Goal: Answer question/provide support: Answer question/provide support

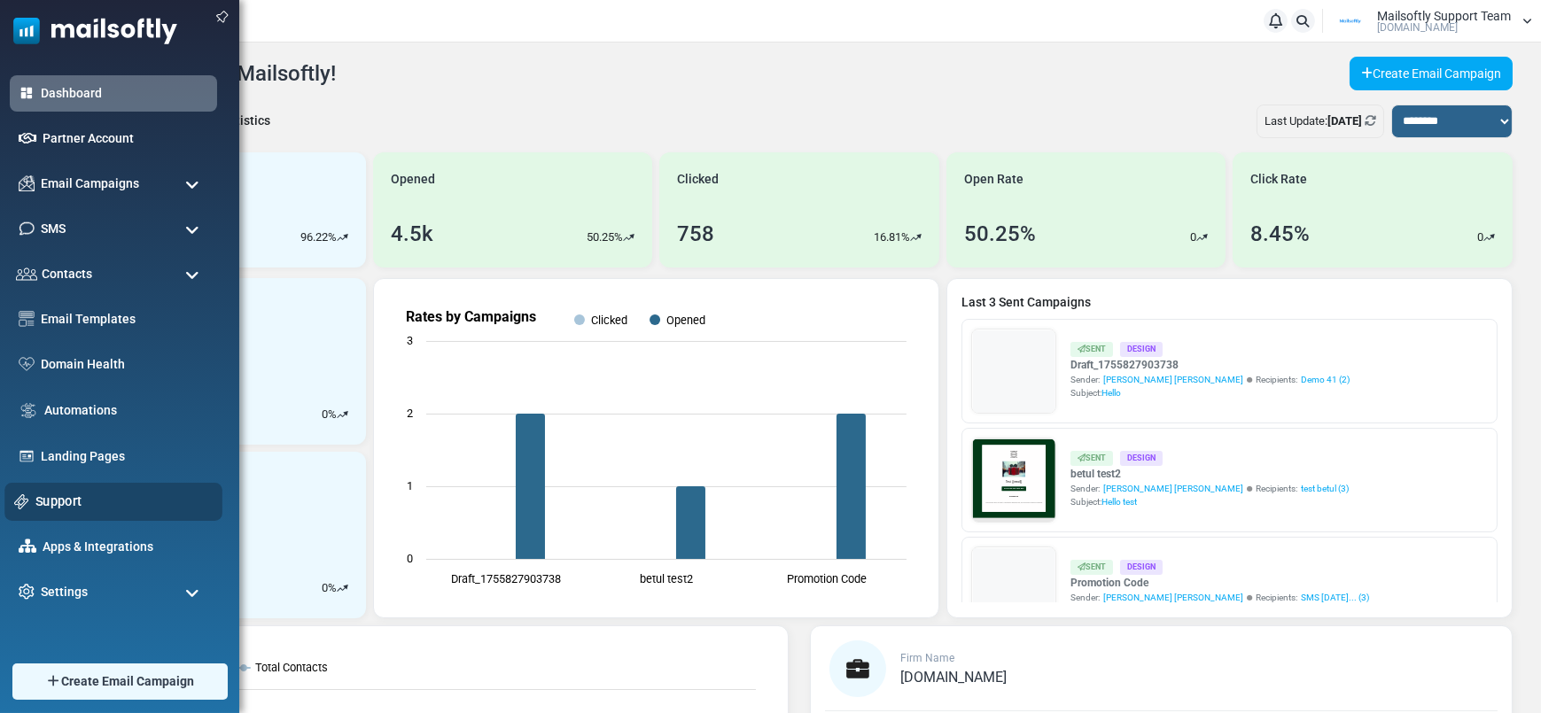
click at [76, 495] on link "Support" at bounding box center [123, 501] width 177 height 19
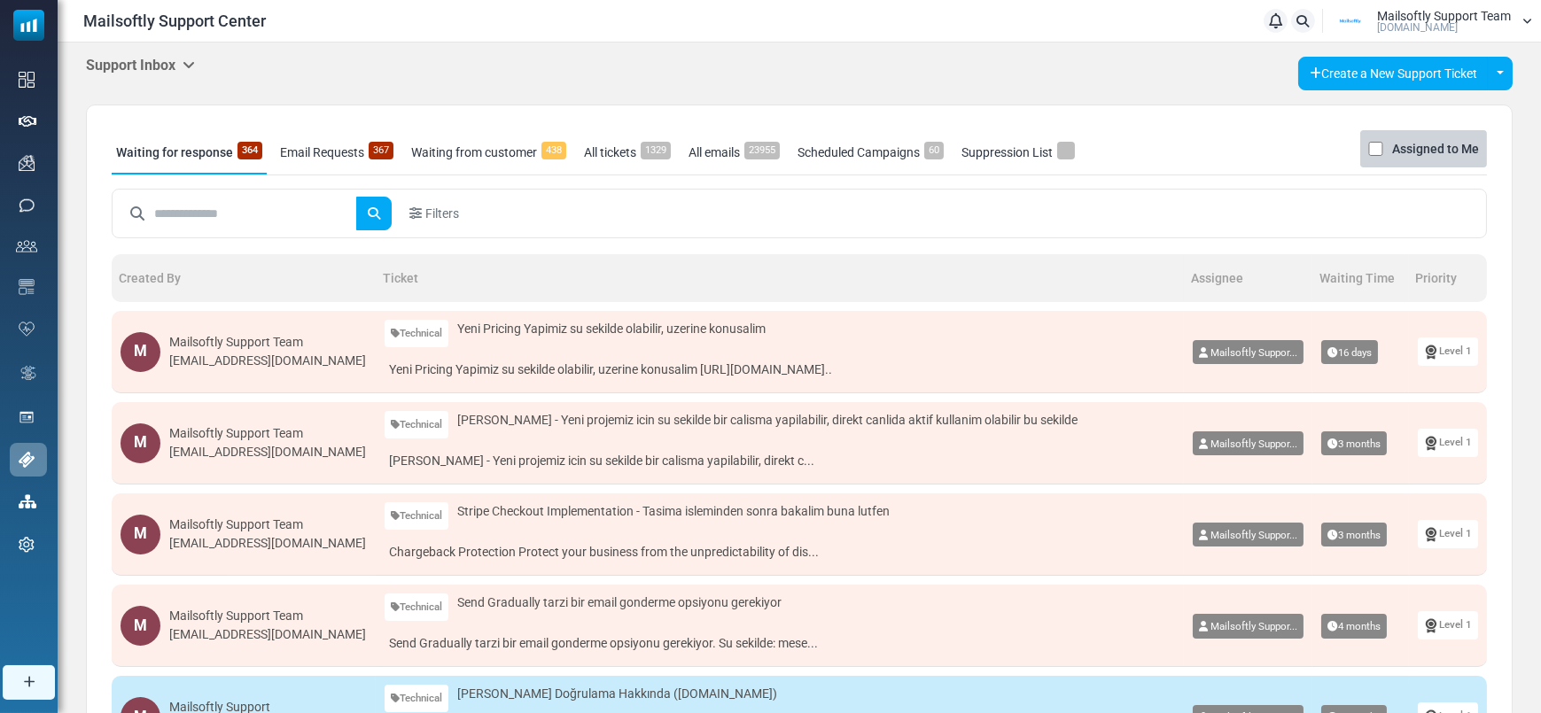
click at [253, 342] on div "Mailsoftly Support Team" at bounding box center [267, 342] width 197 height 19
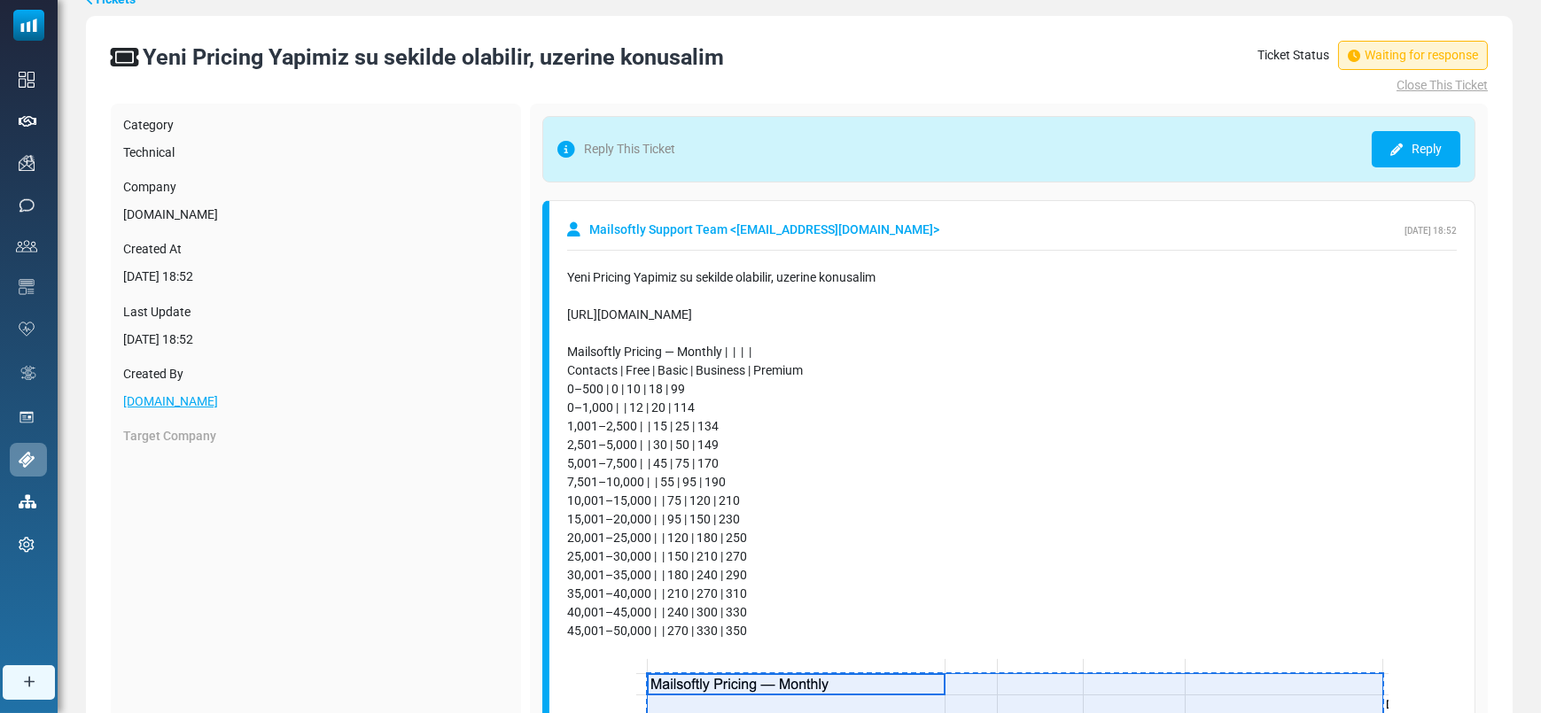
scroll to position [185, 0]
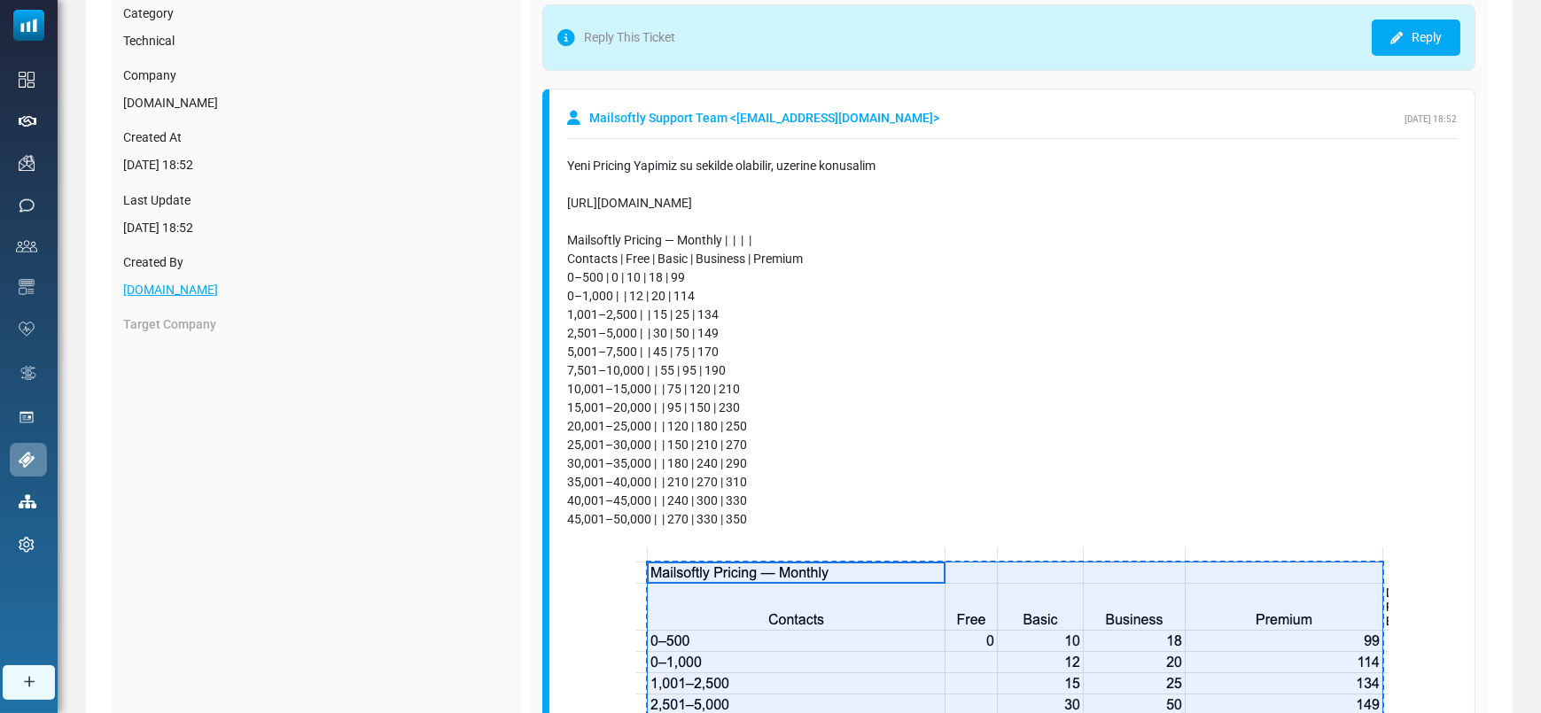
drag, startPoint x: 561, startPoint y: 230, endPoint x: 829, endPoint y: 425, distance: 331.8
click at [844, 200] on div "Yeni Pricing Yapimiz su sekilde olabilir, uzerine konusalim [URL][DOMAIN_NAME]" at bounding box center [1012, 194] width 890 height 74
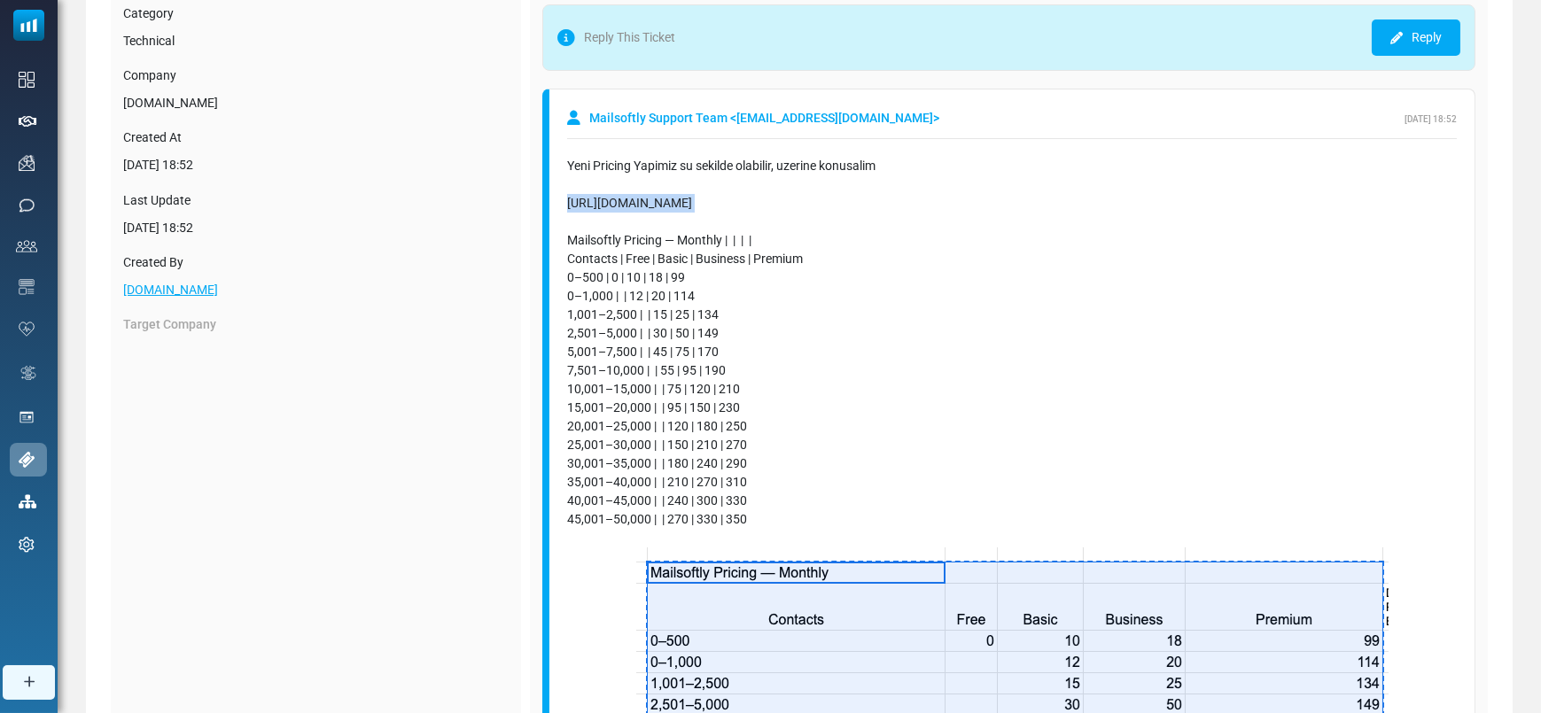
copy div "[URL][DOMAIN_NAME]"
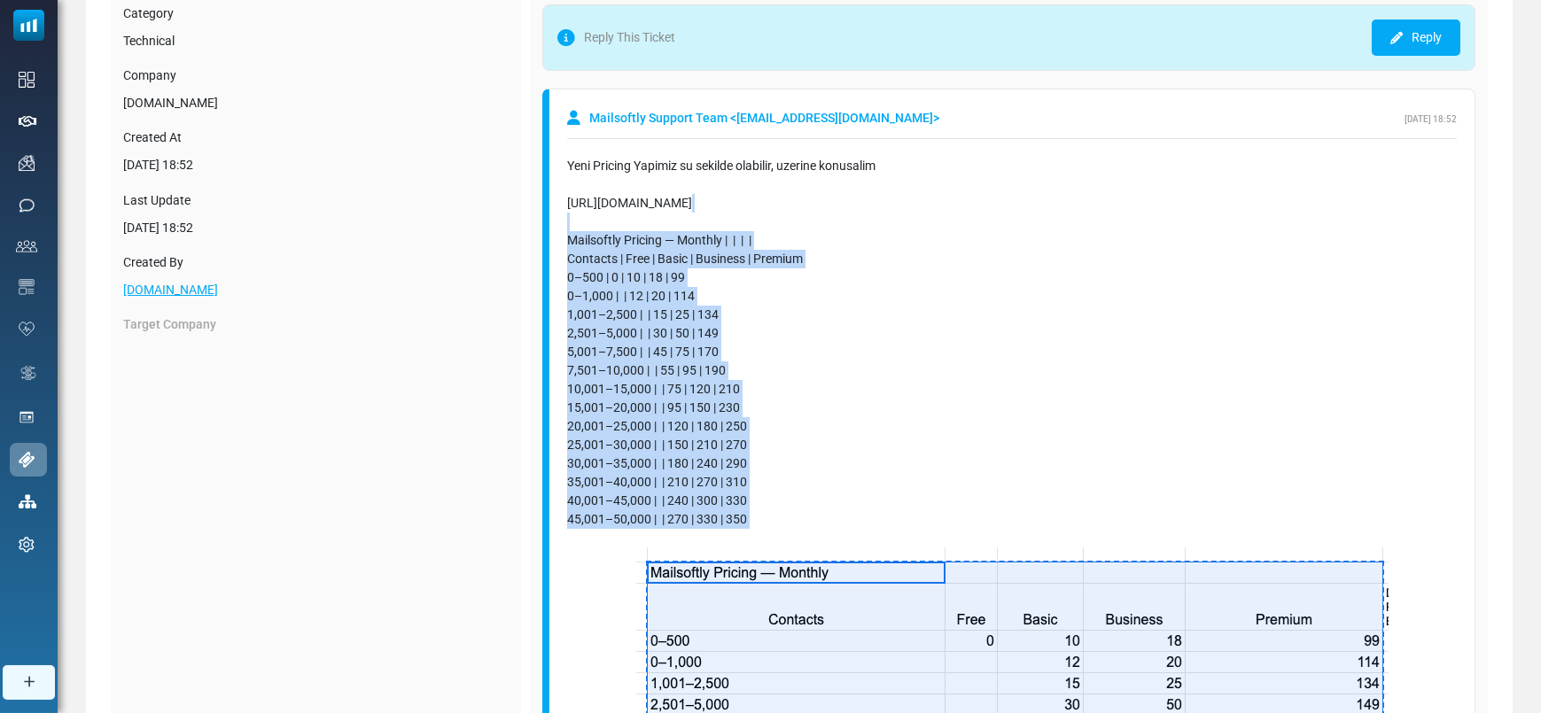
drag, startPoint x: 699, startPoint y: 217, endPoint x: 828, endPoint y: 438, distance: 255.7
copy div "Mailsoftly Pricing — Monthly | | | | Contacts | Free | Basic | Business | Premi…"
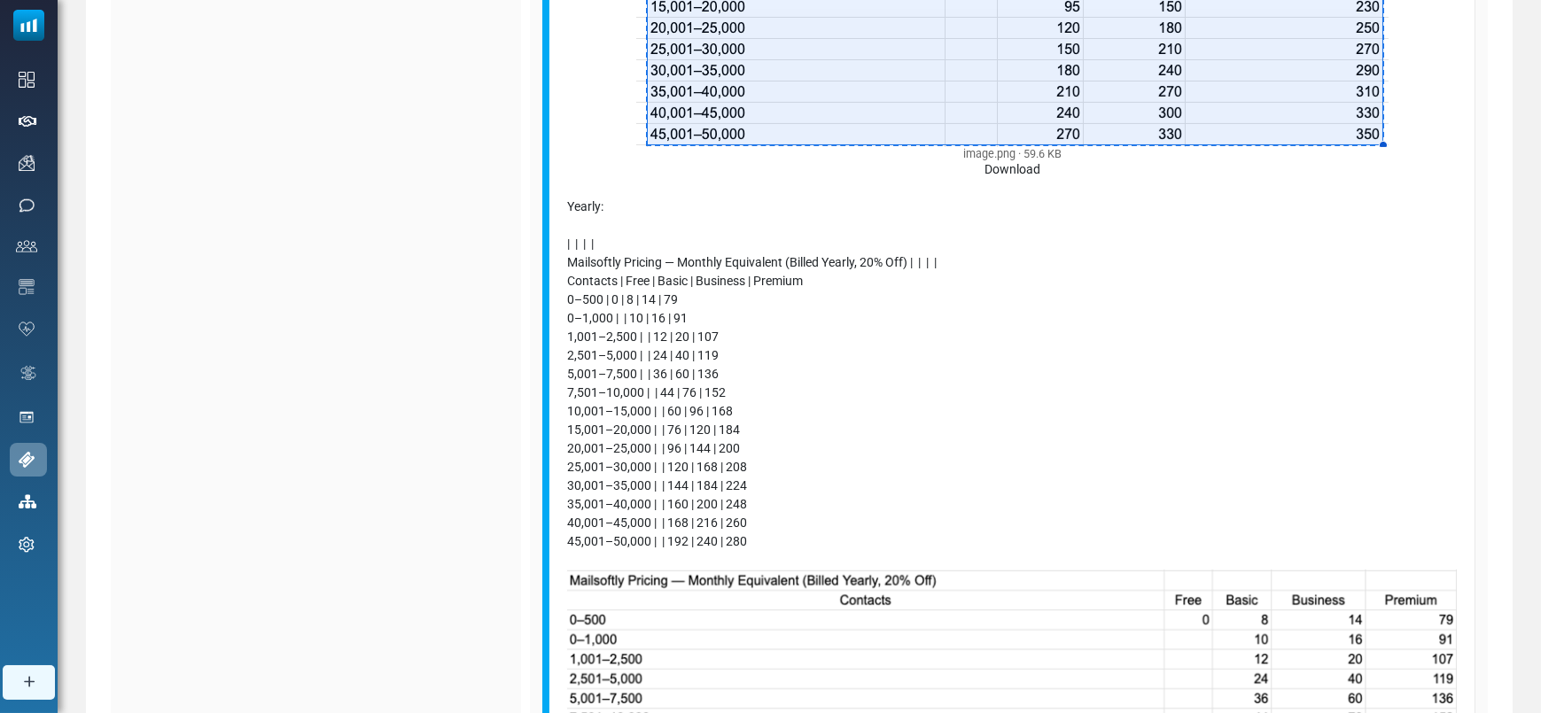
scroll to position [1100, 0]
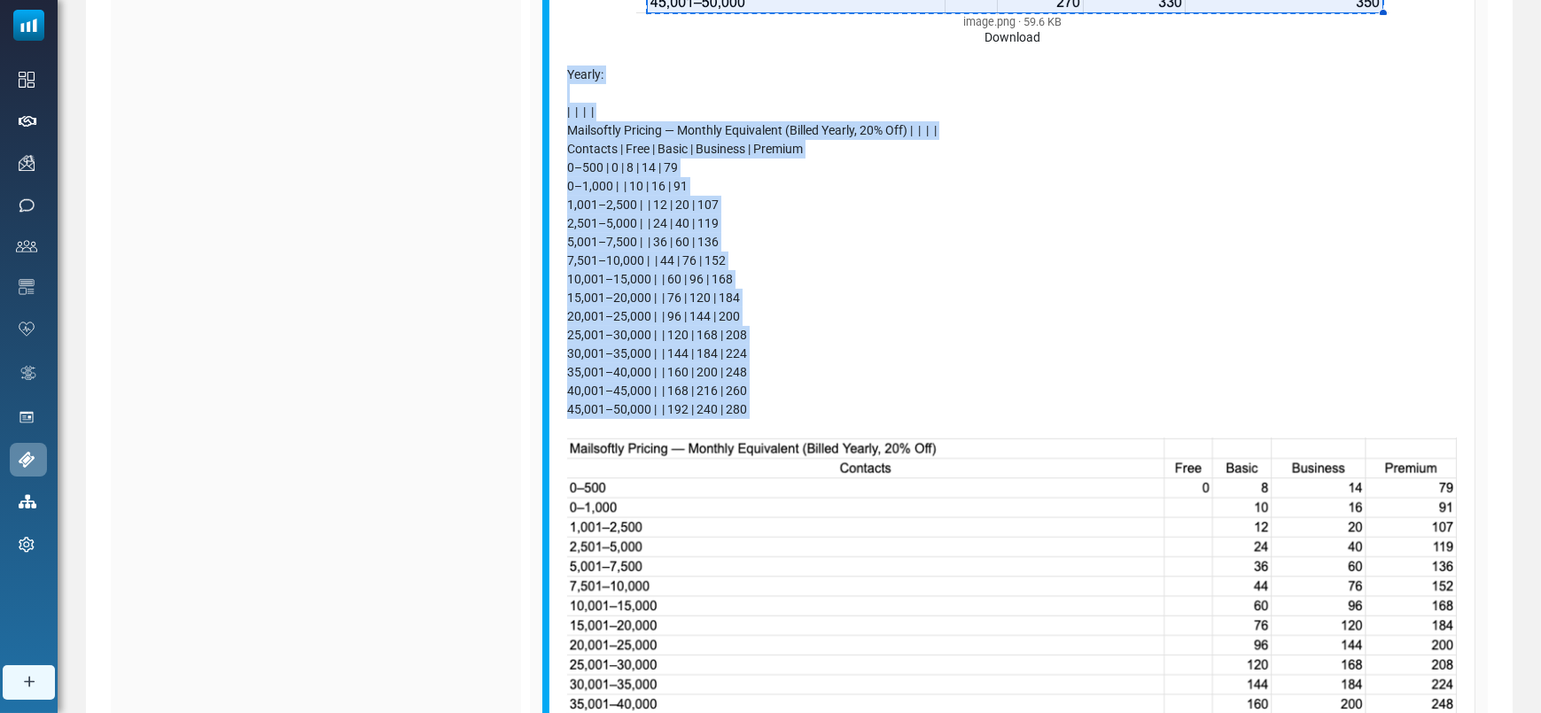
drag, startPoint x: 763, startPoint y: 419, endPoint x: 559, endPoint y: 77, distance: 398.1
click at [559, 77] on div "Mailsoftly Support Team < [EMAIL_ADDRESS][DOMAIN_NAME] > [DATE] 18:52 Yeni Pric…" at bounding box center [1008, 45] width 933 height 1744
copy div "Yearly: | | | | Mailsoftly Pricing — Monthly Equivalent (Billed Yearly, 20% Off…"
